Goal: Complete application form

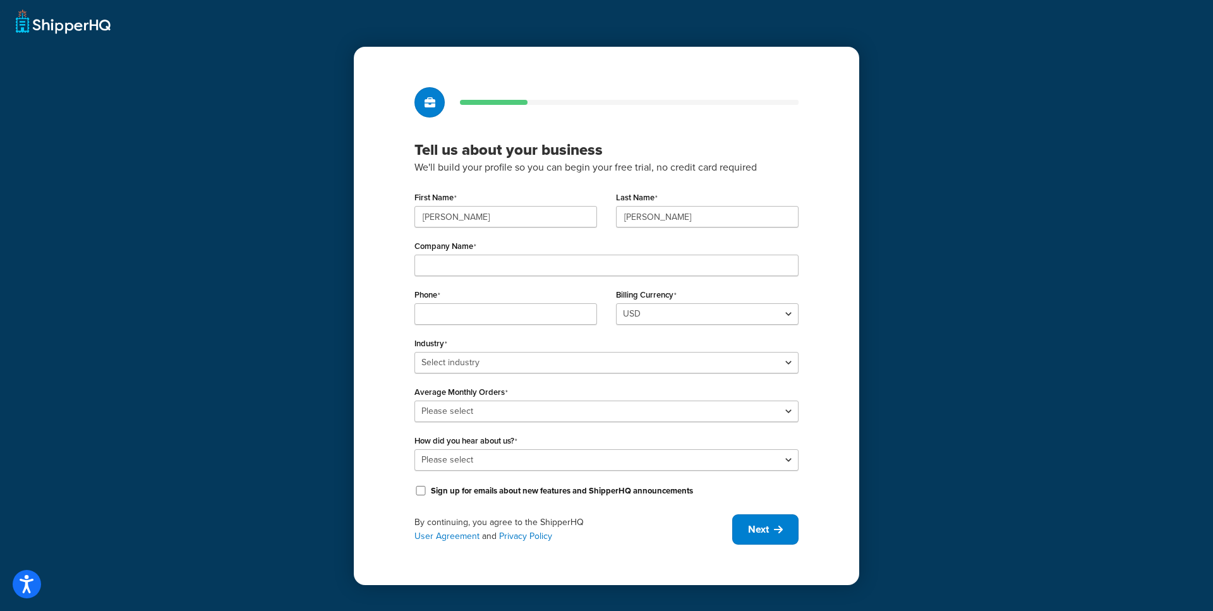
click at [845, 304] on div "Tell us about your business We'll build your profile so you can begin your free…" at bounding box center [606, 316] width 505 height 538
click at [88, 28] on div "Tell us about your business We'll build your profile so you can begin your free…" at bounding box center [606, 305] width 1213 height 611
click at [27, 23] on div "Tell us about your business We'll build your profile so you can begin your free…" at bounding box center [606, 305] width 1213 height 611
click at [1031, 265] on div "Tell us about your business We'll build your profile so you can begin your free…" at bounding box center [606, 305] width 1213 height 611
click at [752, 528] on span "Next" at bounding box center [758, 529] width 21 height 14
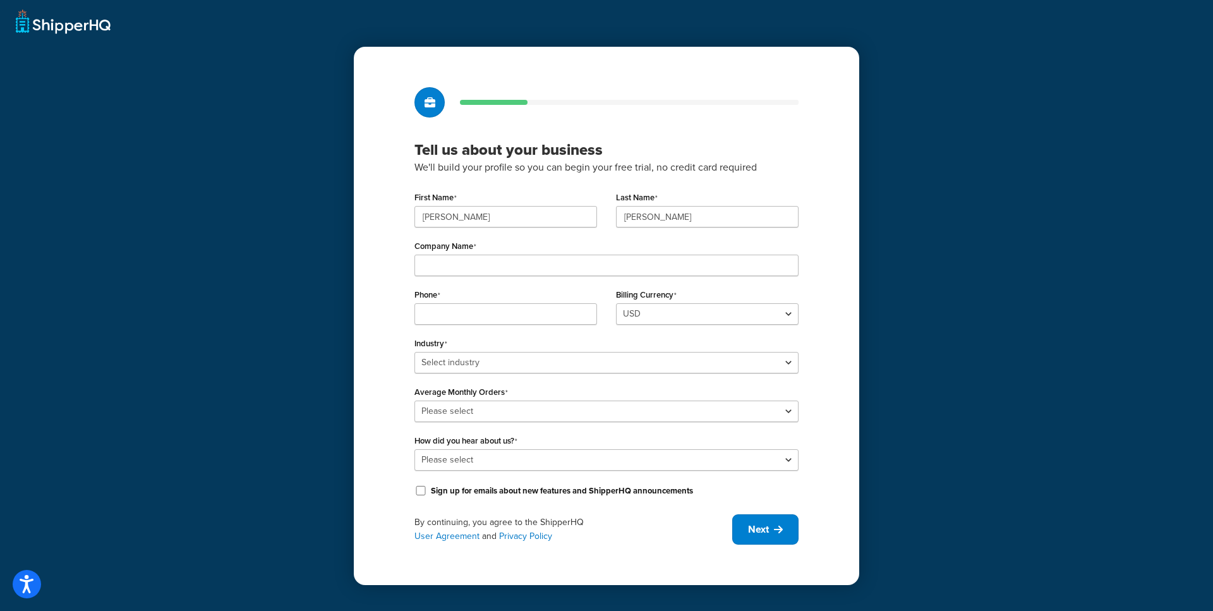
click at [78, 26] on div "Tell us about your business We'll build your profile so you can begin your free…" at bounding box center [606, 305] width 1213 height 611
click at [22, 25] on div "Tell us about your business We'll build your profile so you can begin your free…" at bounding box center [606, 305] width 1213 height 611
click at [92, 25] on div "Tell us about your business We'll build your profile so you can begin your free…" at bounding box center [606, 305] width 1213 height 611
